Goal: Task Accomplishment & Management: Use online tool/utility

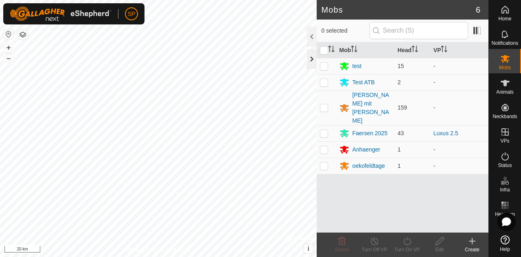
click at [313, 58] on div at bounding box center [312, 59] width 10 height 20
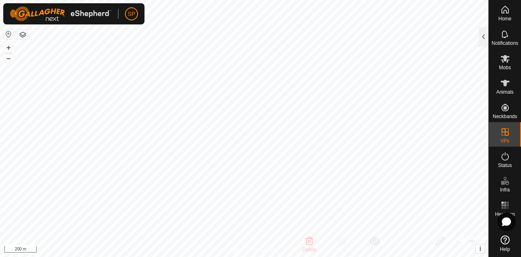
checkbox input "false"
checkbox input "true"
checkbox input "false"
click at [504, 60] on icon at bounding box center [504, 59] width 9 height 8
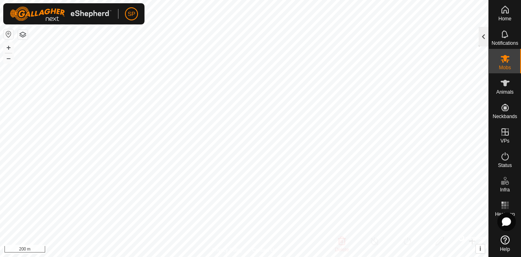
click at [483, 33] on div at bounding box center [483, 37] width 10 height 20
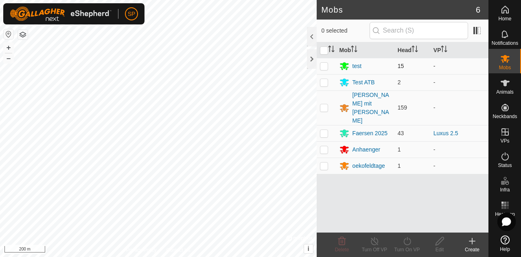
click at [321, 65] on p-checkbox at bounding box center [324, 66] width 8 height 7
checkbox input "false"
click at [443, 130] on link "Luxus 2.5" at bounding box center [445, 133] width 25 height 7
